Goal: Task Accomplishment & Management: Complete application form

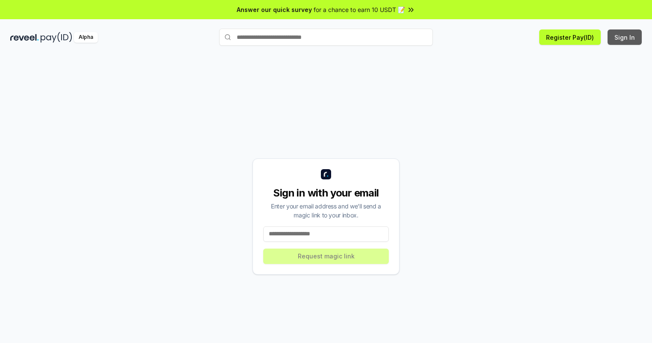
click at [625, 37] on button "Sign In" at bounding box center [625, 36] width 34 height 15
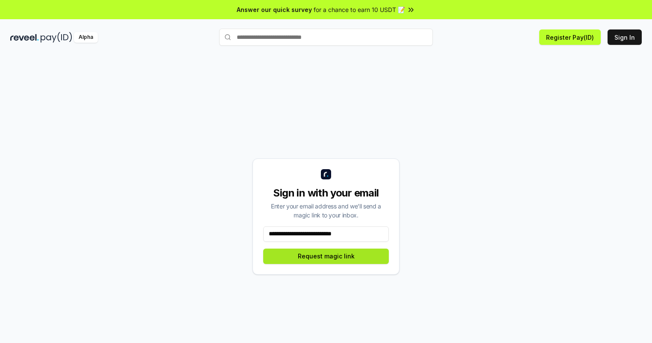
type input "**********"
click at [326, 256] on button "Request magic link" at bounding box center [326, 256] width 126 height 15
